Goal: Check status: Check status

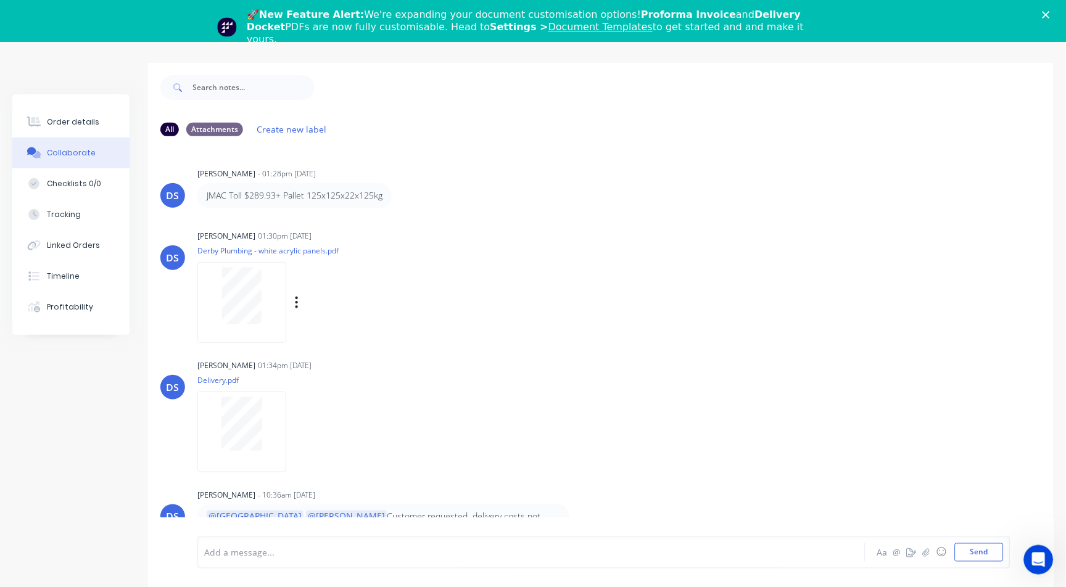
scroll to position [60, 0]
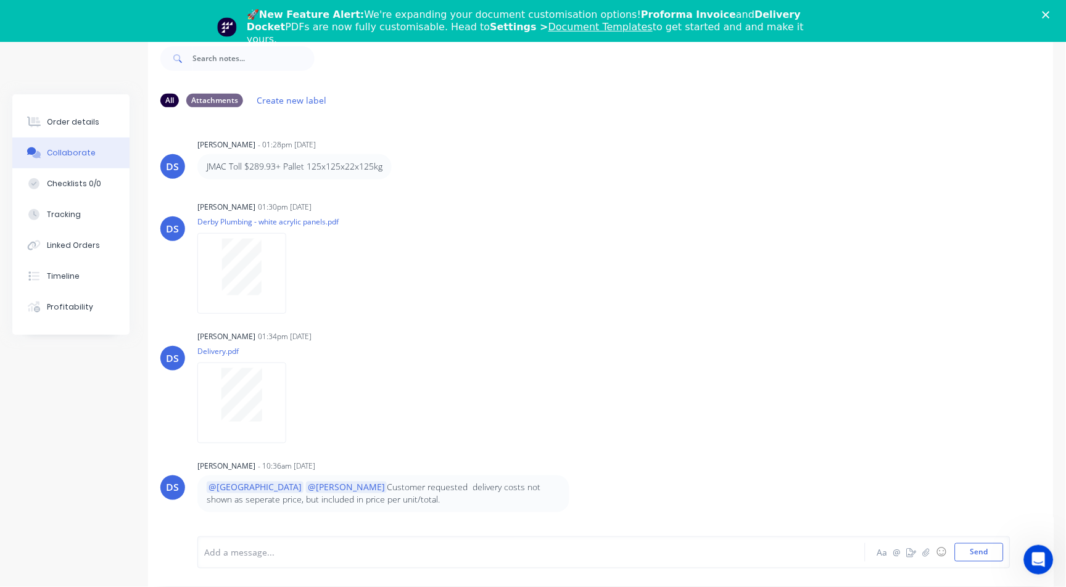
click at [1050, 14] on icon "Close" at bounding box center [1046, 14] width 7 height 7
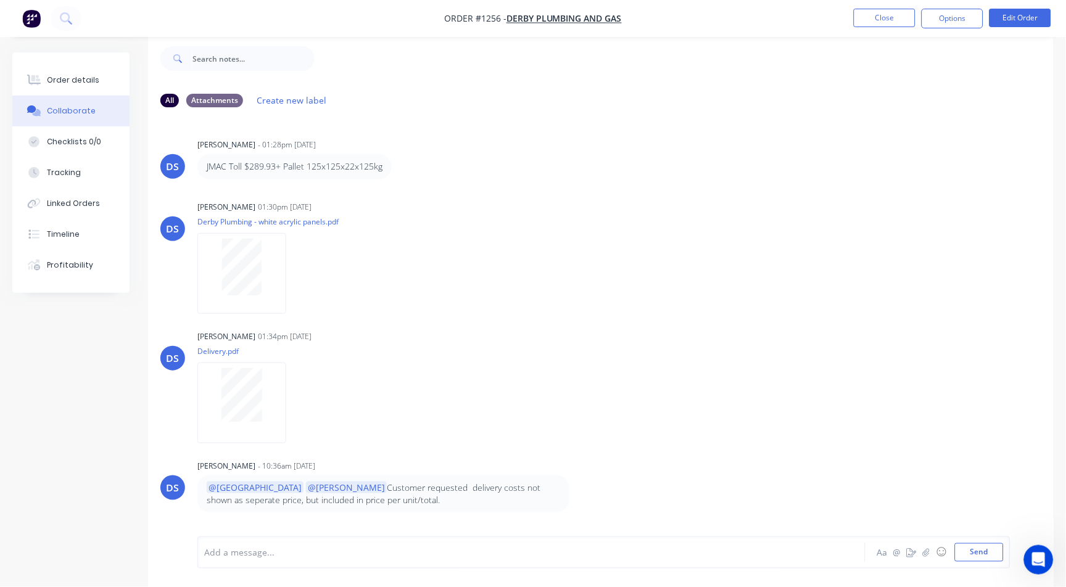
scroll to position [19, 0]
click at [51, 68] on button "Order details" at bounding box center [70, 80] width 117 height 31
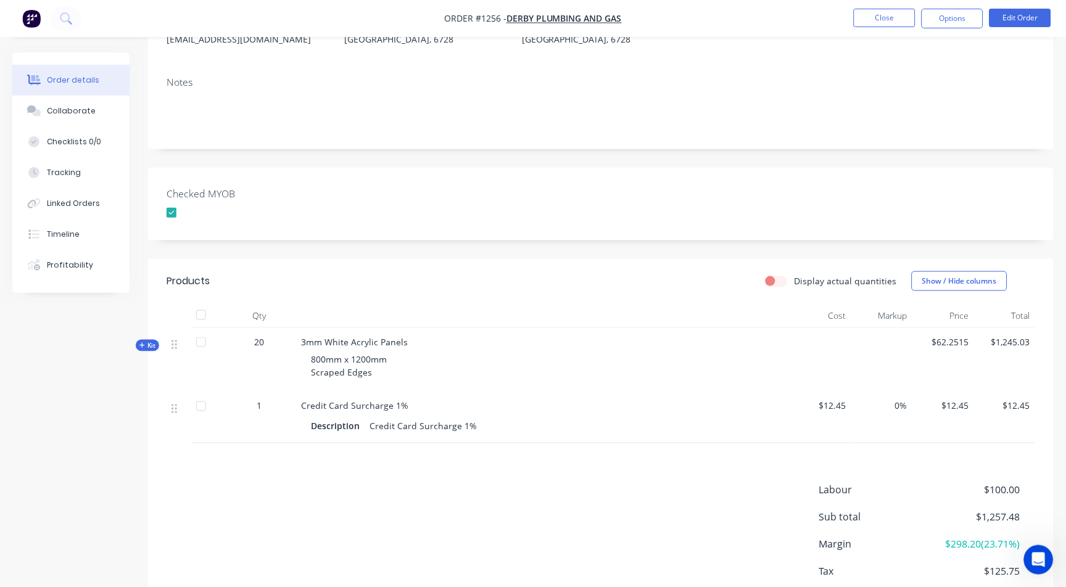
scroll to position [224, 0]
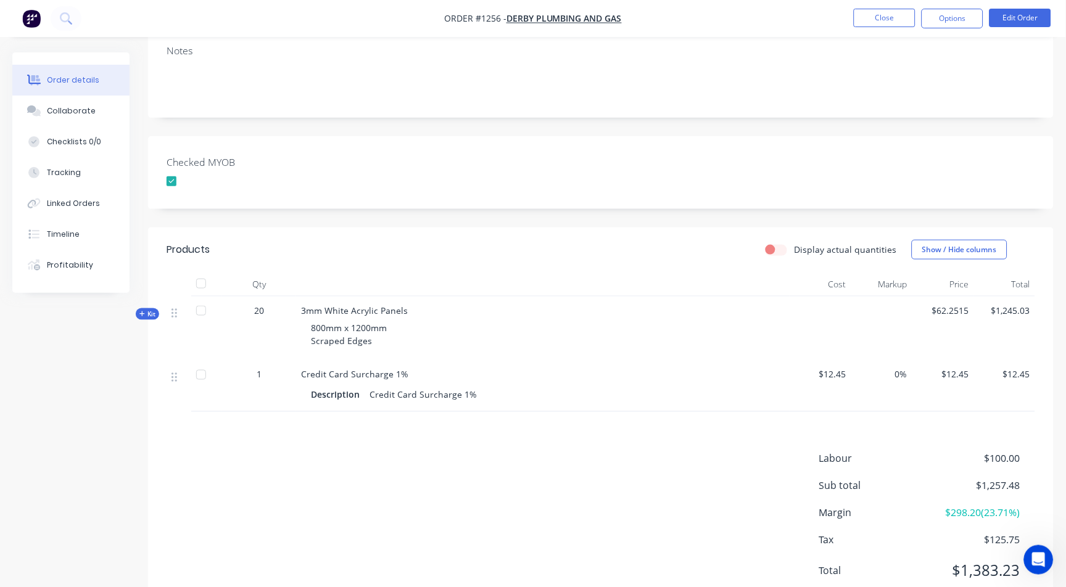
click at [158, 300] on div "Qty Cost Markup Price Total Kit 20 3mm White Acrylic Panels 800mm x 1200mm Scra…" at bounding box center [601, 342] width 906 height 140
click at [139, 307] on div "Created by [PERSON_NAME] Created [DATE] Required Assigned to Add team member MY…" at bounding box center [532, 229] width 1041 height 803
click at [147, 310] on span "Kit" at bounding box center [147, 314] width 16 height 9
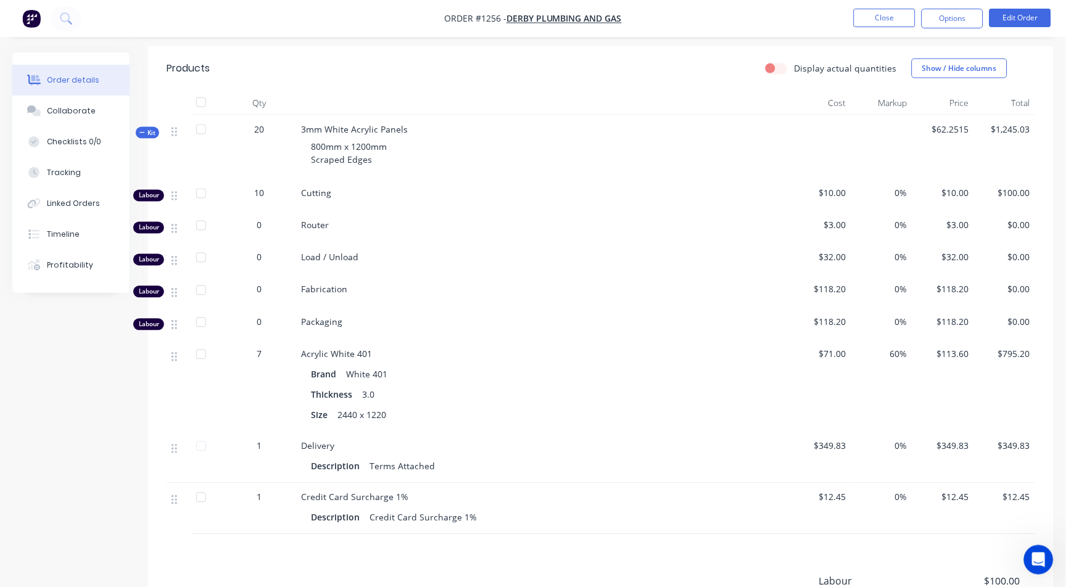
scroll to position [429, 0]
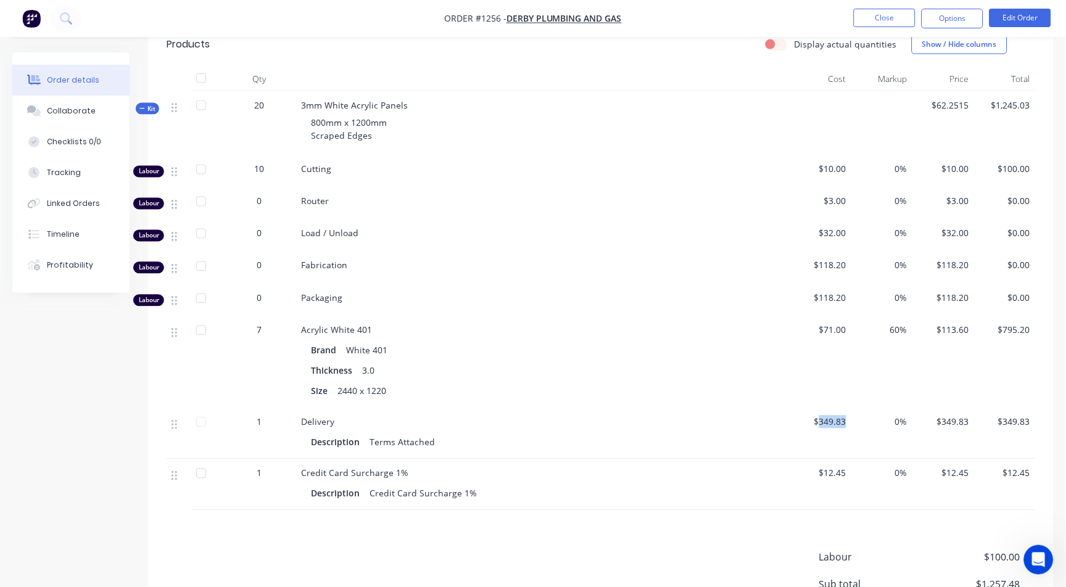
drag, startPoint x: 822, startPoint y: 403, endPoint x: 847, endPoint y: 399, distance: 25.0
click at [847, 408] on div "$349.83" at bounding box center [821, 433] width 62 height 51
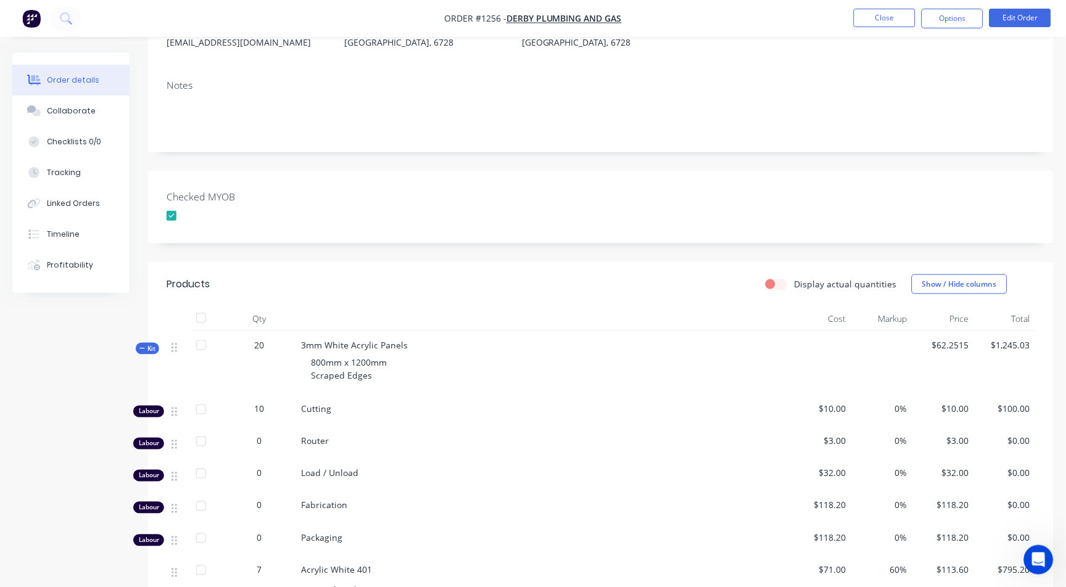
scroll to position [213, 0]
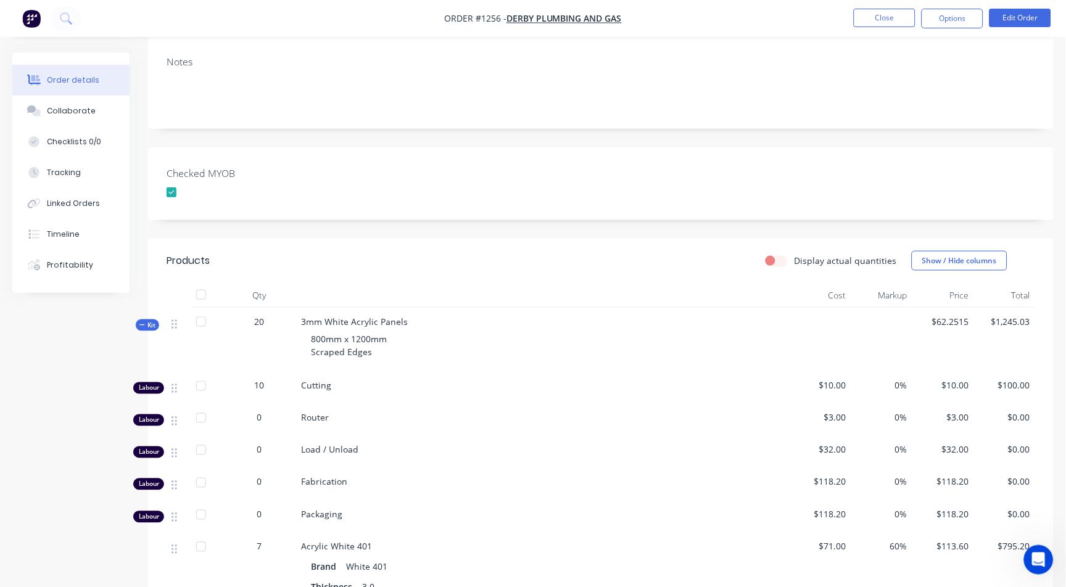
drag, startPoint x: 152, startPoint y: 319, endPoint x: 154, endPoint y: 312, distance: 7.0
click at [152, 319] on div "Qty Cost Markup Price Total Kit 20 3mm White Acrylic Panels 800mm x 1200mm Scra…" at bounding box center [601, 505] width 906 height 444
click at [154, 321] on span "Kit" at bounding box center [147, 325] width 16 height 9
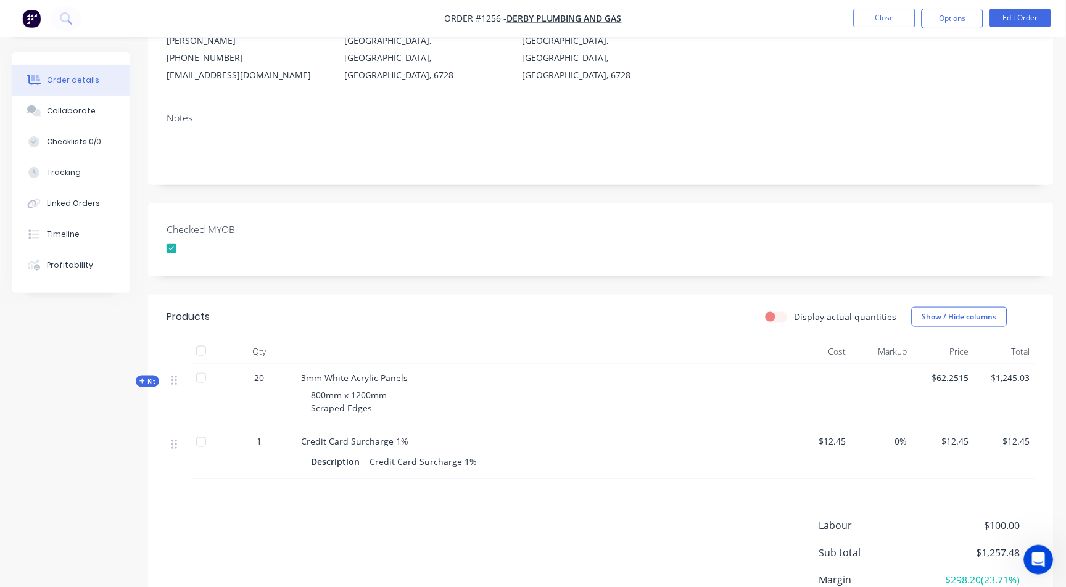
scroll to position [251, 0]
